Goal: Transaction & Acquisition: Purchase product/service

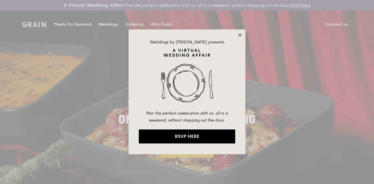
click at [237, 35] on icon at bounding box center [239, 34] width 5 height 5
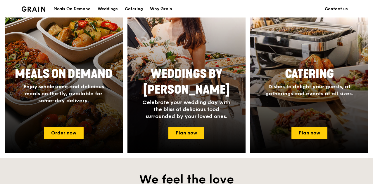
scroll to position [263, 0]
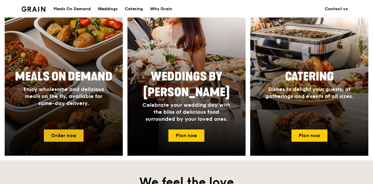
click at [69, 137] on link "Order now" at bounding box center [64, 136] width 40 height 12
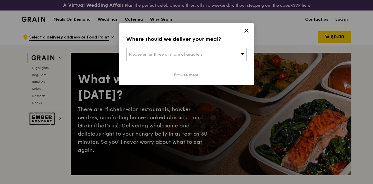
click at [184, 73] on link "Browse menu" at bounding box center [186, 75] width 25 height 6
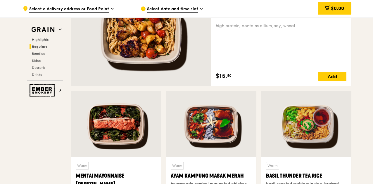
scroll to position [438, 0]
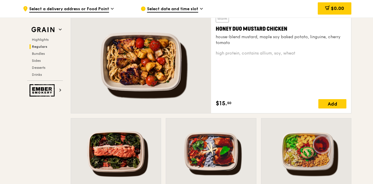
drag, startPoint x: 284, startPoint y: 33, endPoint x: 231, endPoint y: 34, distance: 52.9
click at [231, 33] on div "Honey Duo Mustard Chicken" at bounding box center [281, 29] width 131 height 8
drag, startPoint x: 300, startPoint y: 33, endPoint x: 216, endPoint y: 37, distance: 84.2
click at [216, 33] on div "Honey Duo Mustard Chicken" at bounding box center [281, 29] width 131 height 8
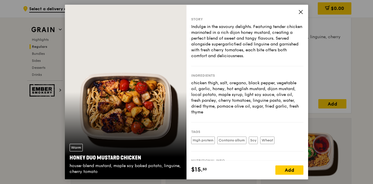
copy div "Honey Duo Mustard Chicken"
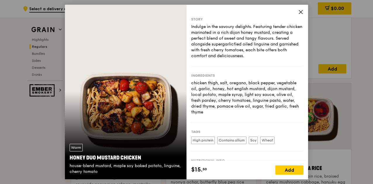
scroll to position [526, 0]
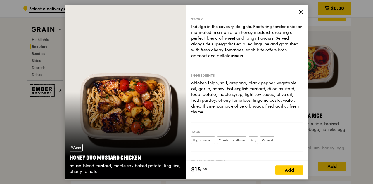
drag, startPoint x: 141, startPoint y: 157, endPoint x: 70, endPoint y: 157, distance: 71.9
click at [70, 157] on div "Honey Duo Mustard Chicken" at bounding box center [126, 158] width 112 height 8
copy div "Honey Duo Mustard Chicken"
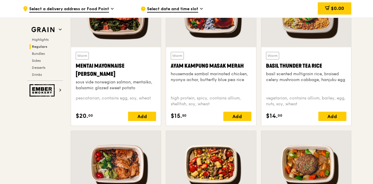
scroll to position [555, 0]
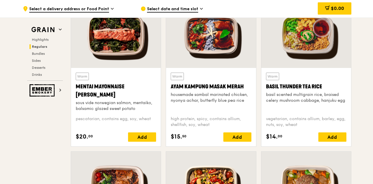
drag, startPoint x: 326, startPoint y: 91, endPoint x: 263, endPoint y: 91, distance: 62.5
click at [263, 91] on div "Warm Basil Thunder Tea Rice basil scented multigrain rice, braised celery mushr…" at bounding box center [306, 107] width 90 height 79
copy div "Basil Thunder Tea Rice"
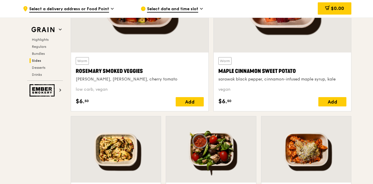
scroll to position [1432, 0]
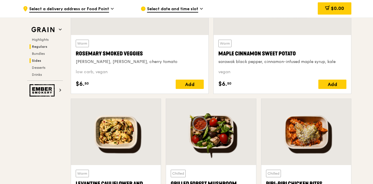
click at [43, 45] on span "Regulars" at bounding box center [39, 47] width 15 height 4
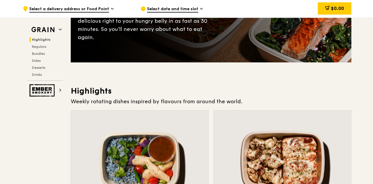
scroll to position [0, 0]
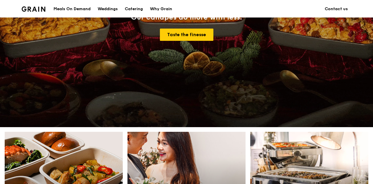
scroll to position [234, 0]
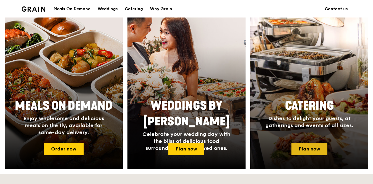
click at [314, 150] on link "Plan now" at bounding box center [309, 149] width 36 height 12
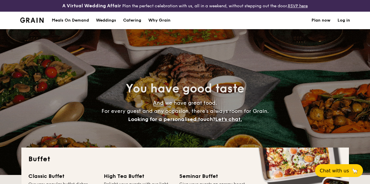
select select
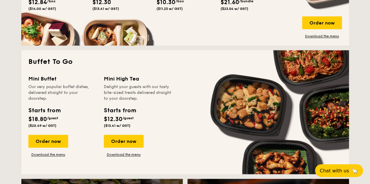
scroll to position [326, 0]
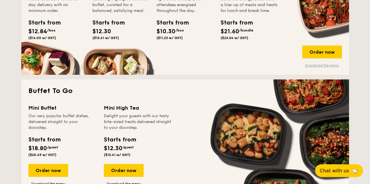
click at [324, 68] on link "Download the menu" at bounding box center [322, 65] width 40 height 5
